Goal: Information Seeking & Learning: Find specific fact

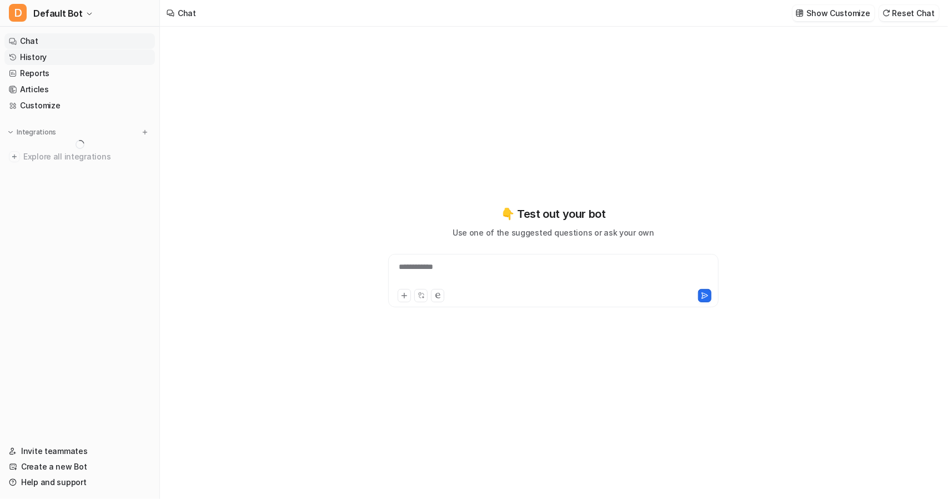
click at [34, 56] on link "History" at bounding box center [79, 57] width 151 height 16
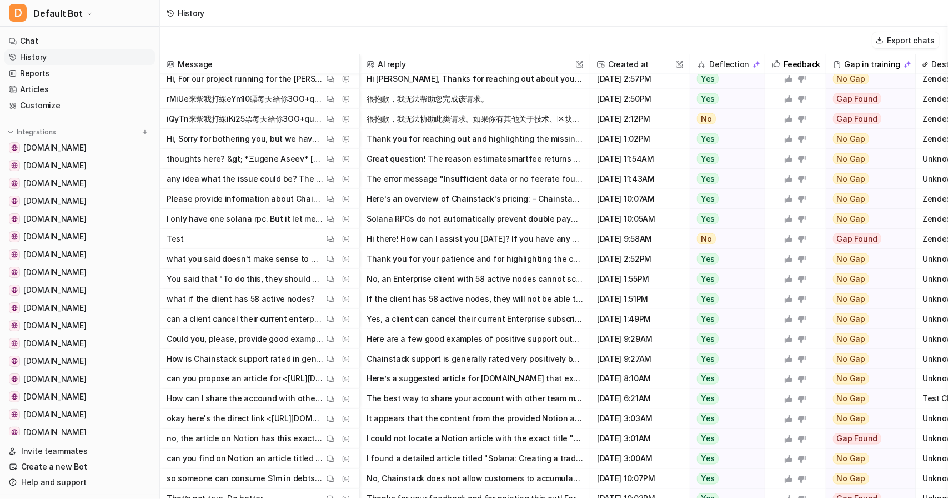
scroll to position [1111, 0]
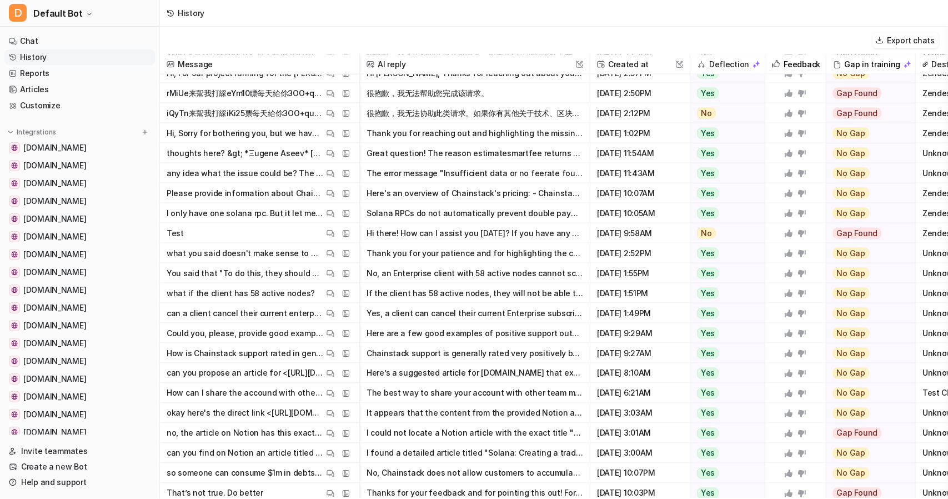
click at [210, 352] on p "How is Chainstack support rated in general?" at bounding box center [245, 353] width 157 height 20
click at [332, 356] on img at bounding box center [331, 354] width 8 height 8
click at [347, 351] on img at bounding box center [346, 354] width 8 height 8
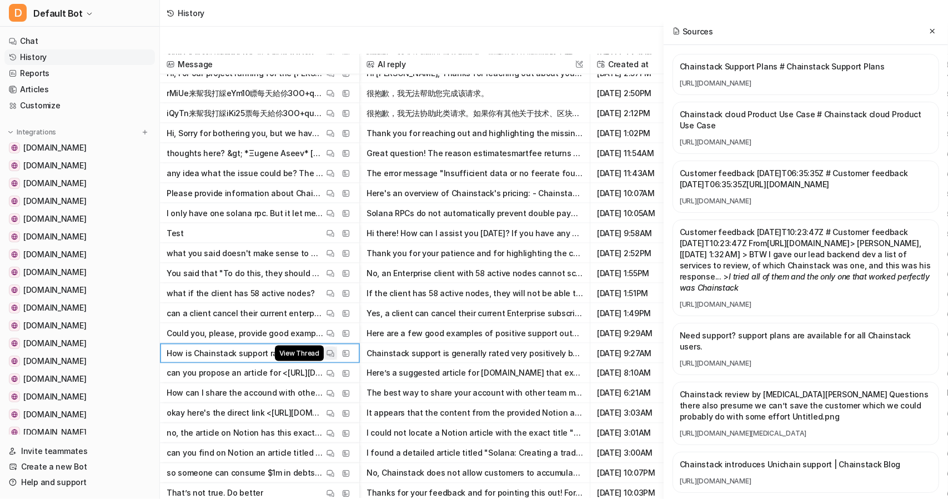
click at [329, 354] on img at bounding box center [331, 354] width 8 height 8
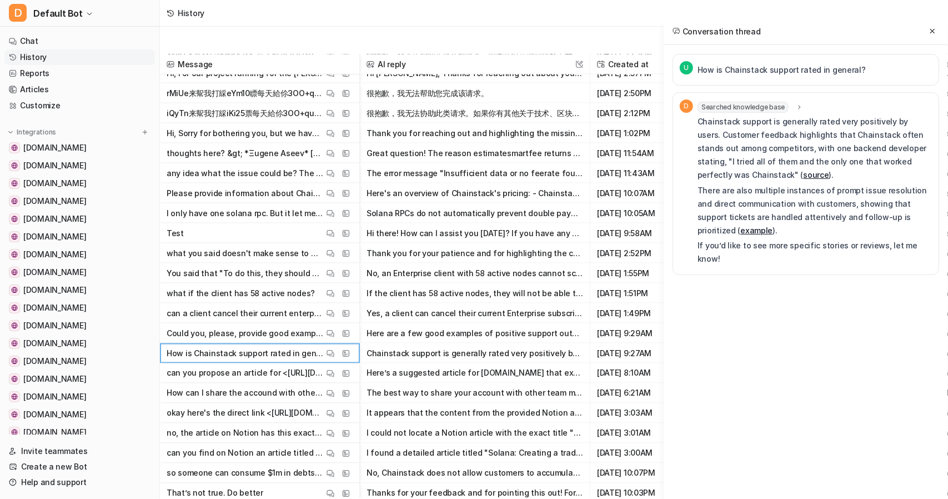
click at [784, 63] on p "How is Chainstack support rated in general?" at bounding box center [782, 69] width 168 height 13
click at [747, 72] on p "How is Chainstack support rated in general?" at bounding box center [782, 69] width 168 height 13
click at [717, 82] on div "U How is Chainstack support rated in general?" at bounding box center [806, 70] width 267 height 32
click at [686, 67] on span "U" at bounding box center [686, 67] width 13 height 13
click at [934, 27] on icon at bounding box center [933, 31] width 8 height 8
